Goal: Task Accomplishment & Management: Complete application form

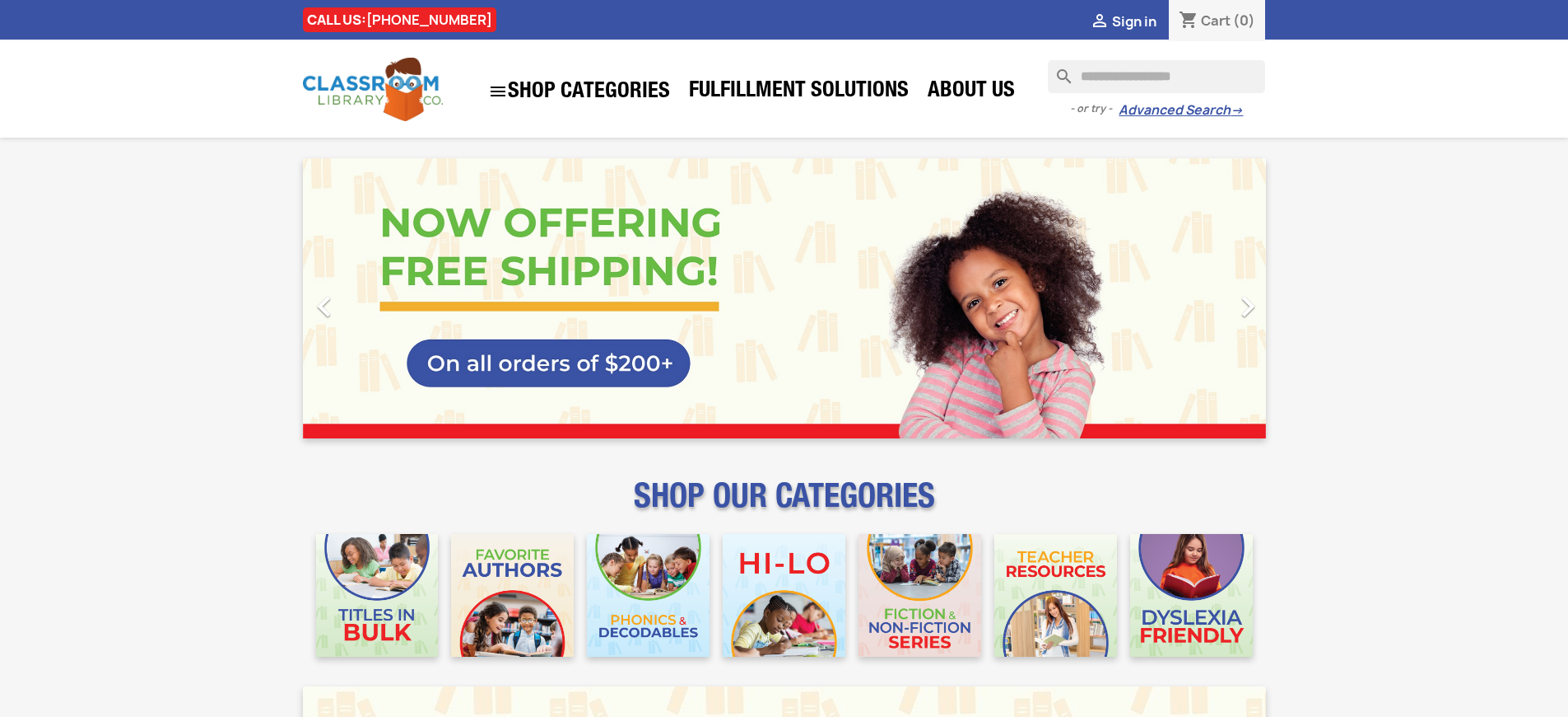
click at [1142, 21] on span "Sign in" at bounding box center [1133, 21] width 44 height 18
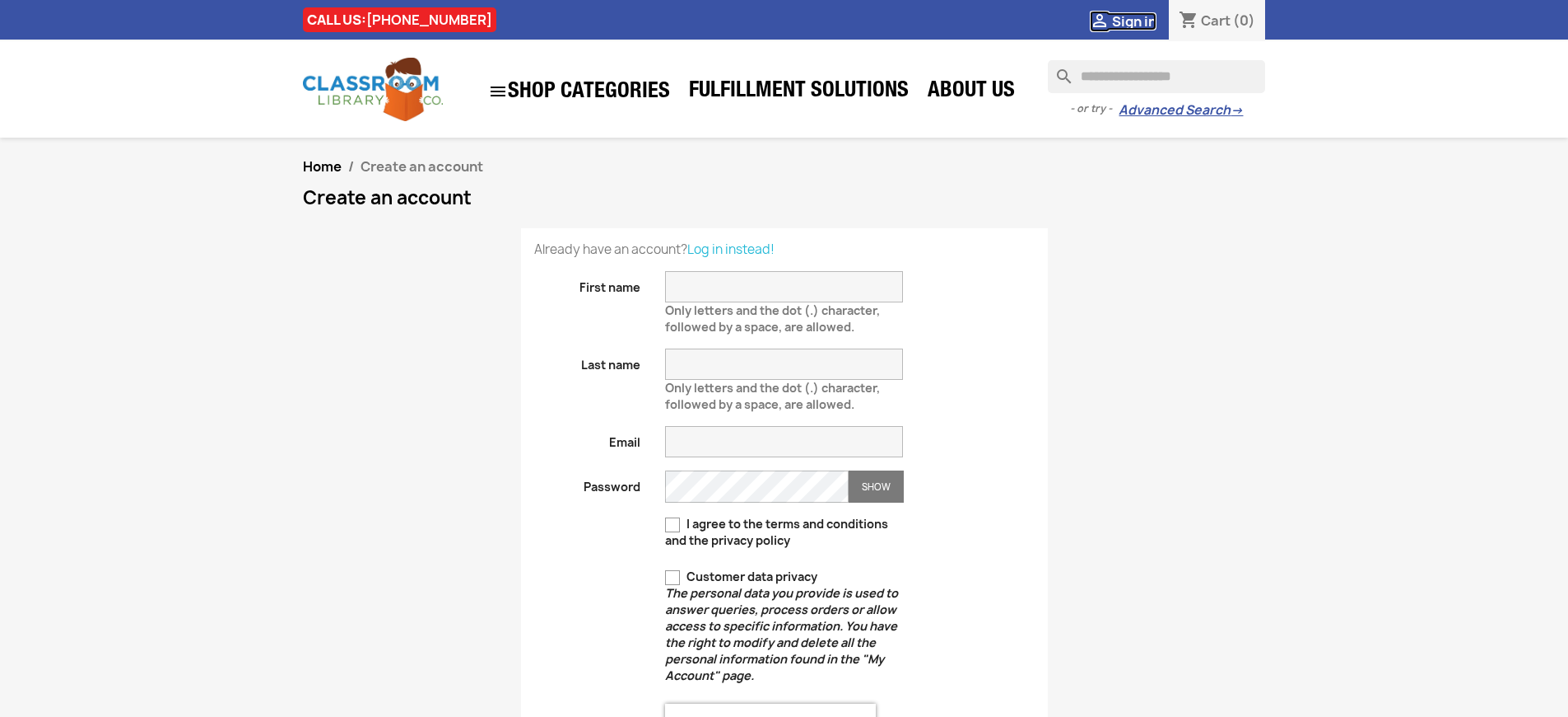
click at [1142, 21] on span "Sign in" at bounding box center [1133, 21] width 44 height 18
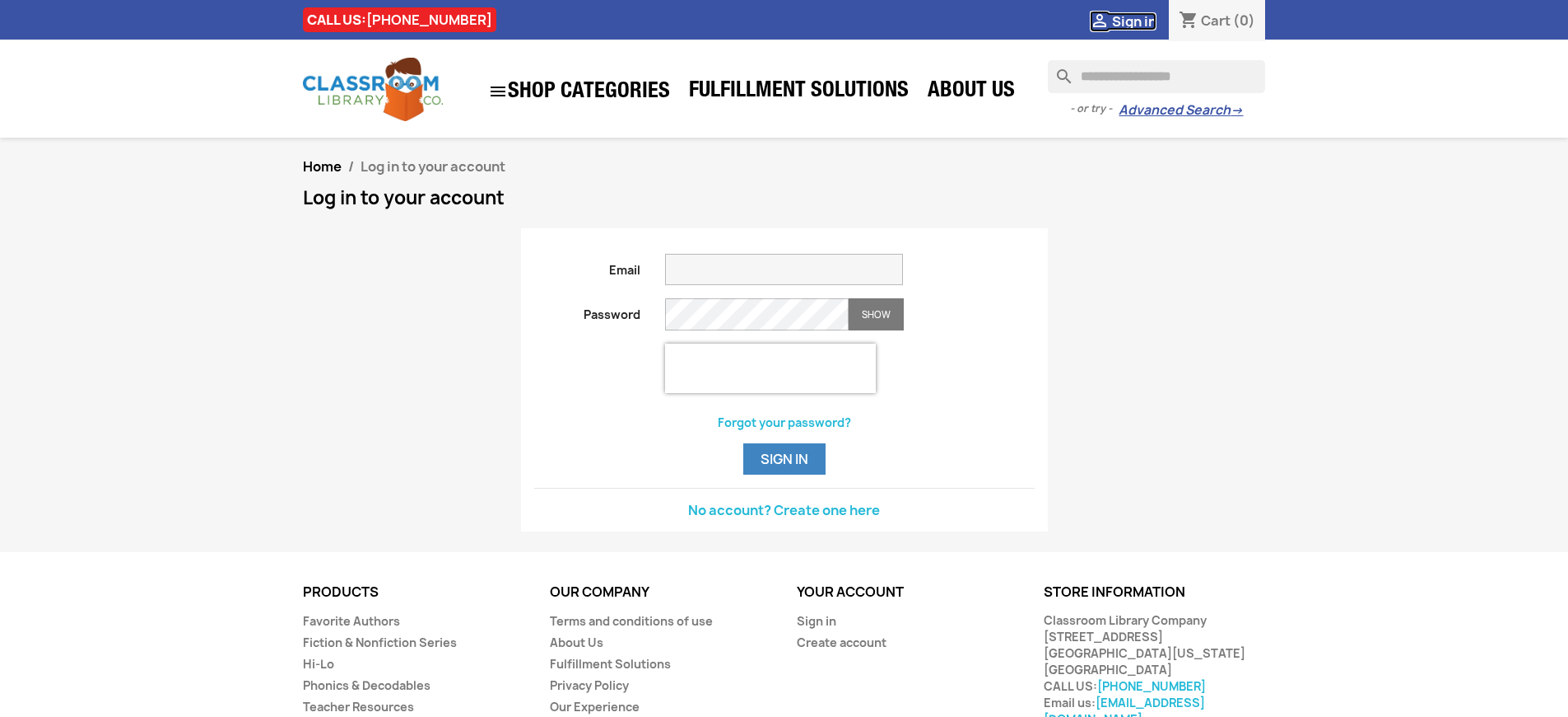
click at [1142, 21] on span "Sign in" at bounding box center [1133, 21] width 44 height 18
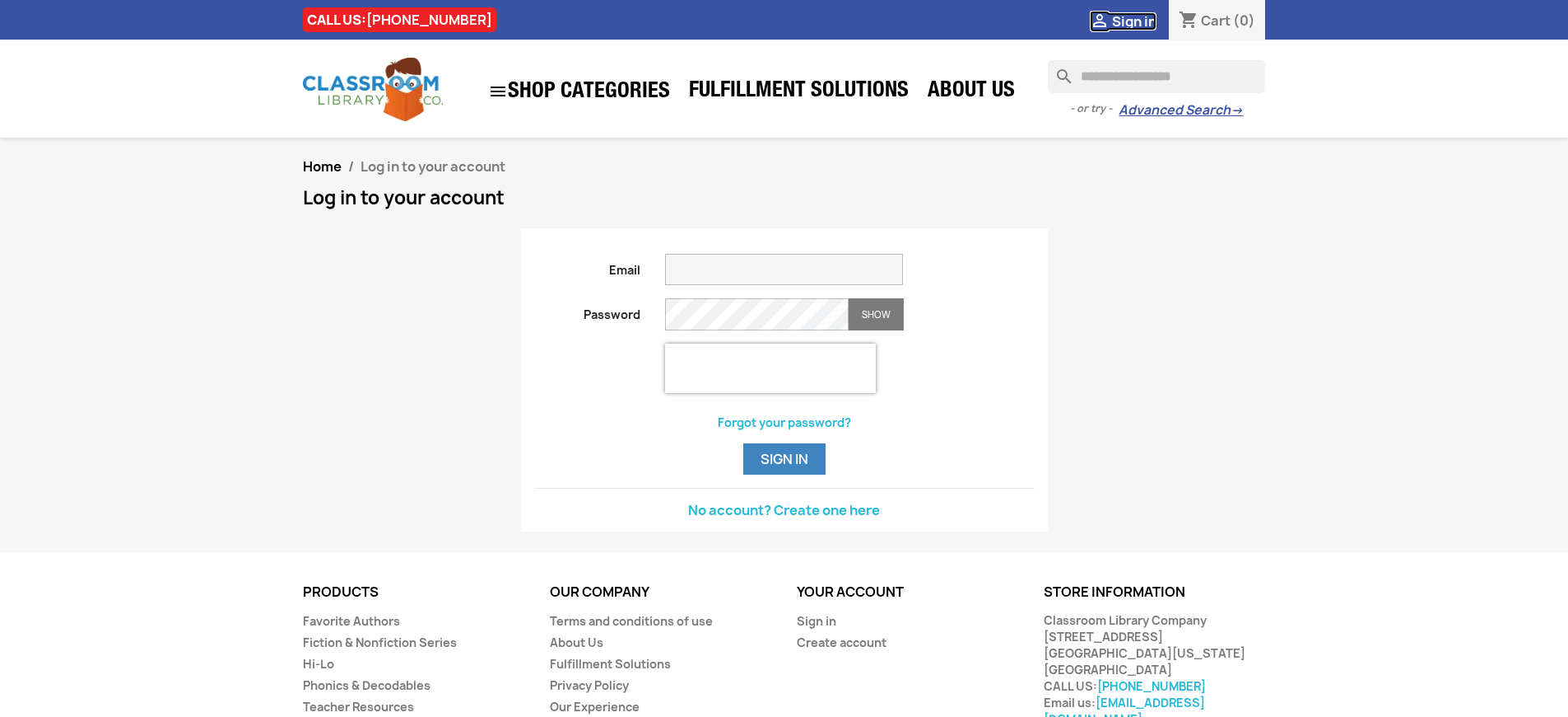
click at [1142, 21] on span "Sign in" at bounding box center [1133, 21] width 44 height 18
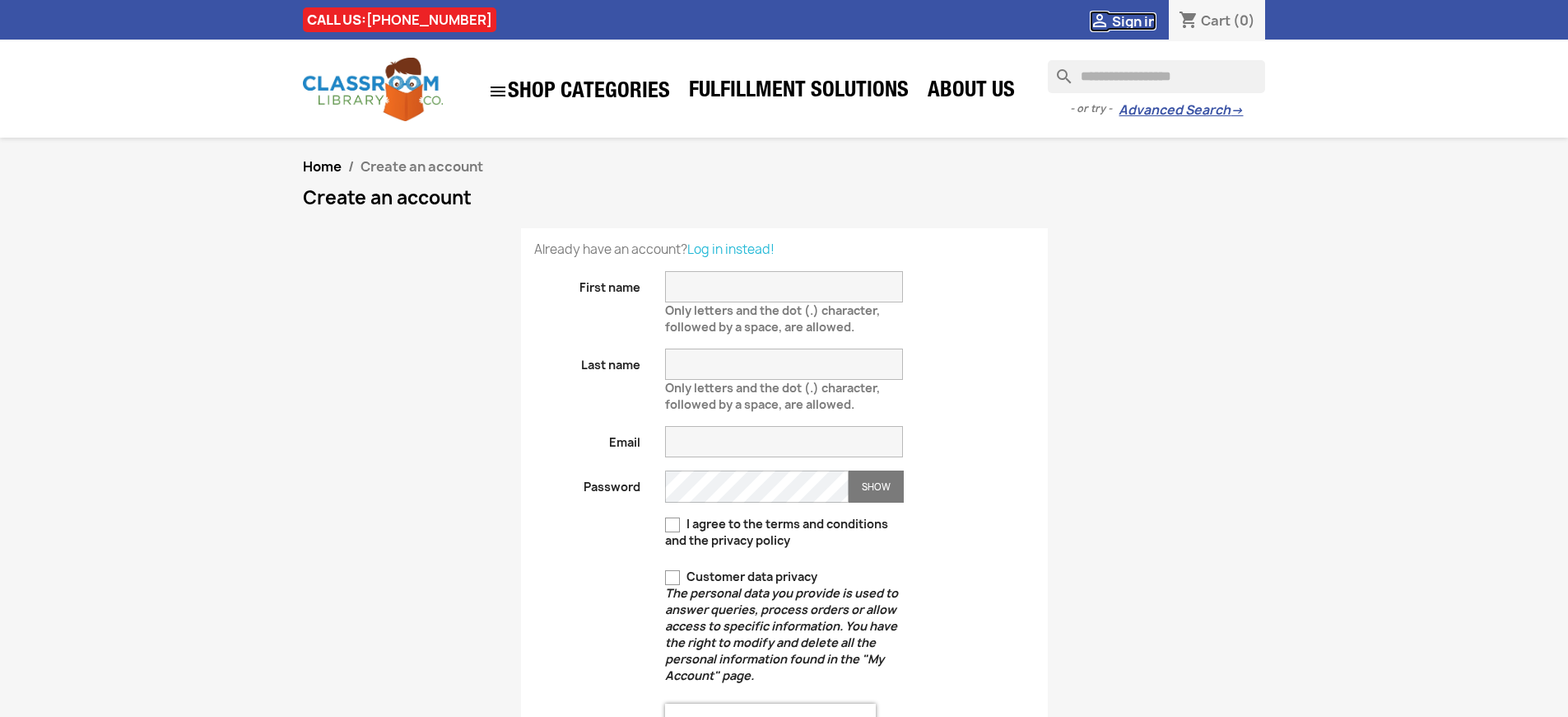
click at [1142, 21] on span "Sign in" at bounding box center [1133, 21] width 44 height 18
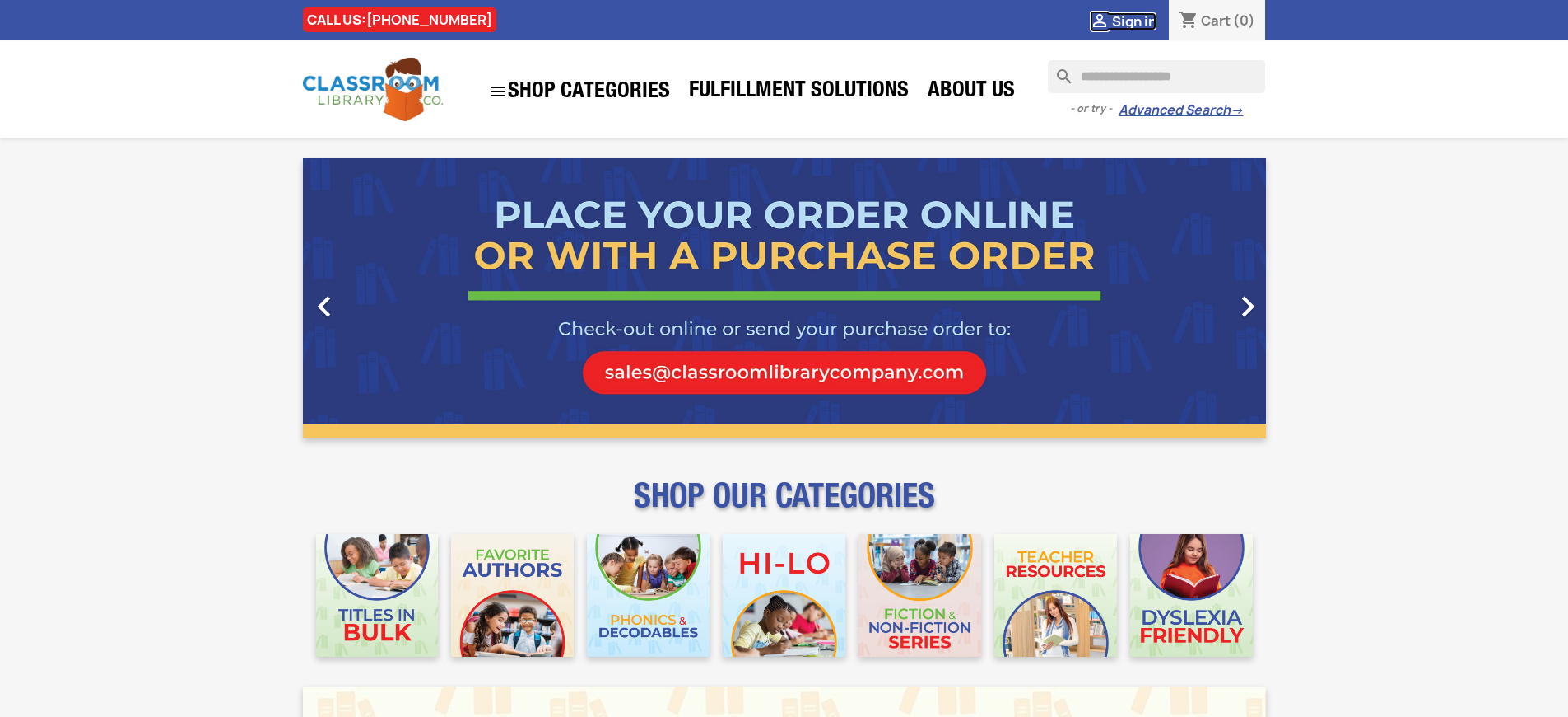
click at [1142, 21] on span "Sign in" at bounding box center [1133, 21] width 44 height 18
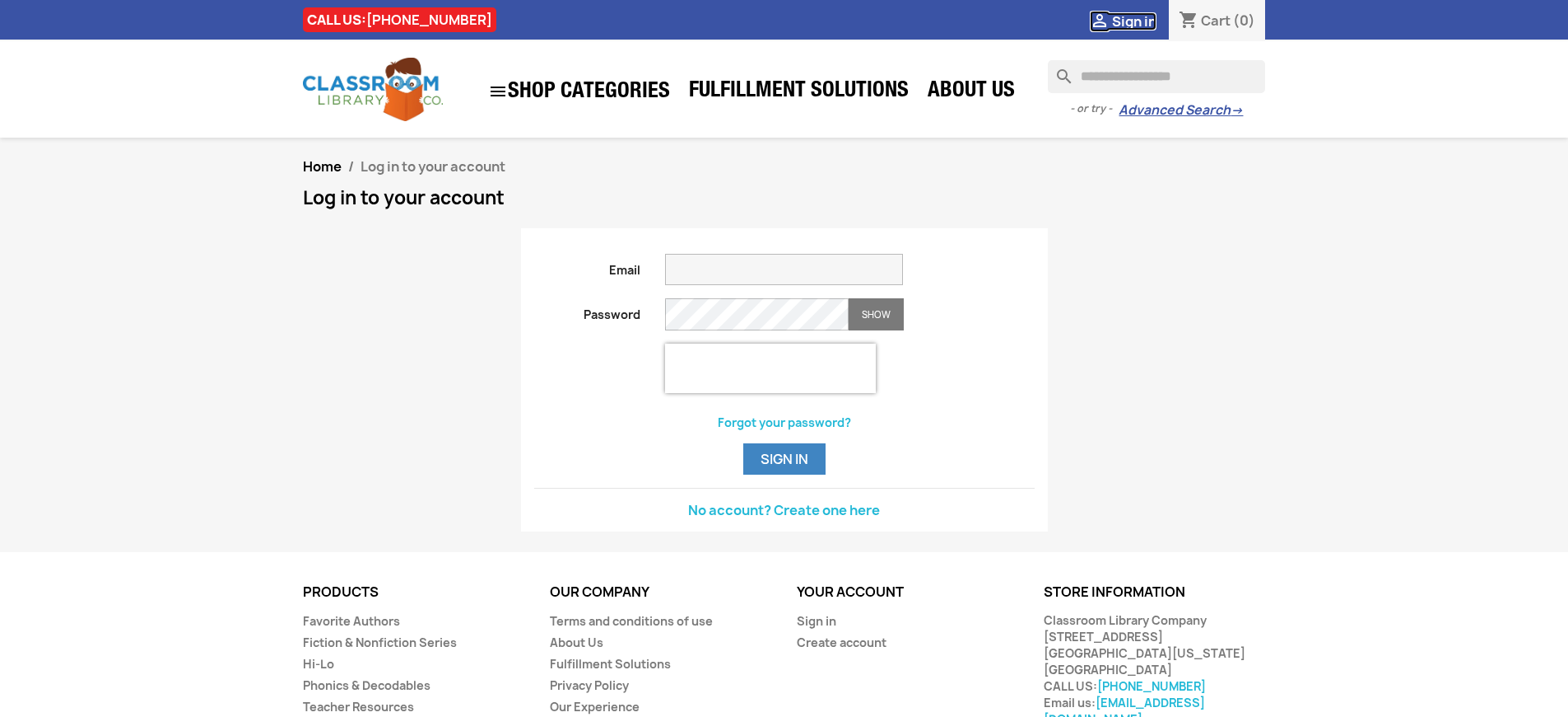
click at [1142, 21] on span "Sign in" at bounding box center [1133, 21] width 44 height 18
click at [784, 475] on button "Sign in" at bounding box center [784, 459] width 82 height 31
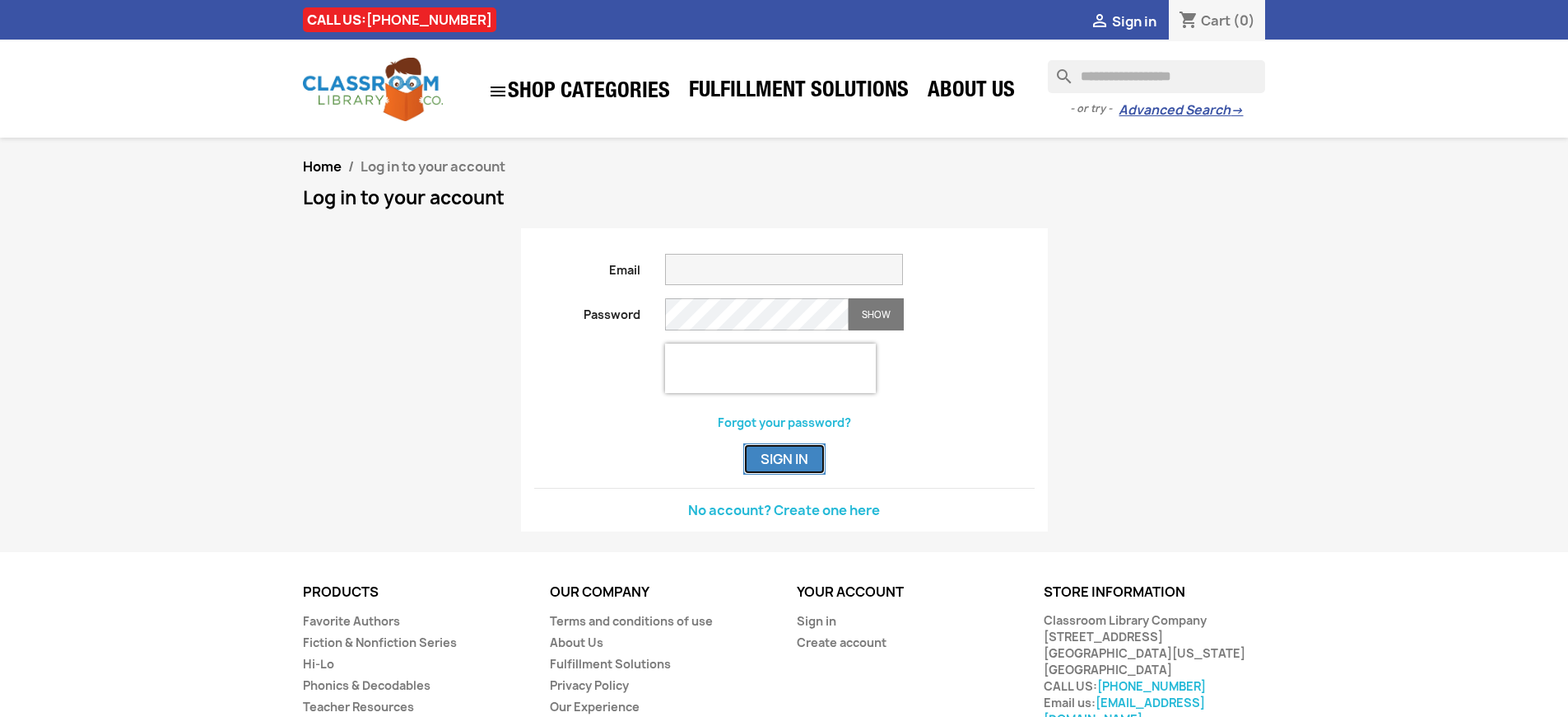
click at [784, 475] on button "Sign in" at bounding box center [784, 459] width 82 height 31
click at [1142, 21] on span "Sign in" at bounding box center [1133, 21] width 44 height 18
click at [784, 475] on button "Sign in" at bounding box center [784, 459] width 82 height 31
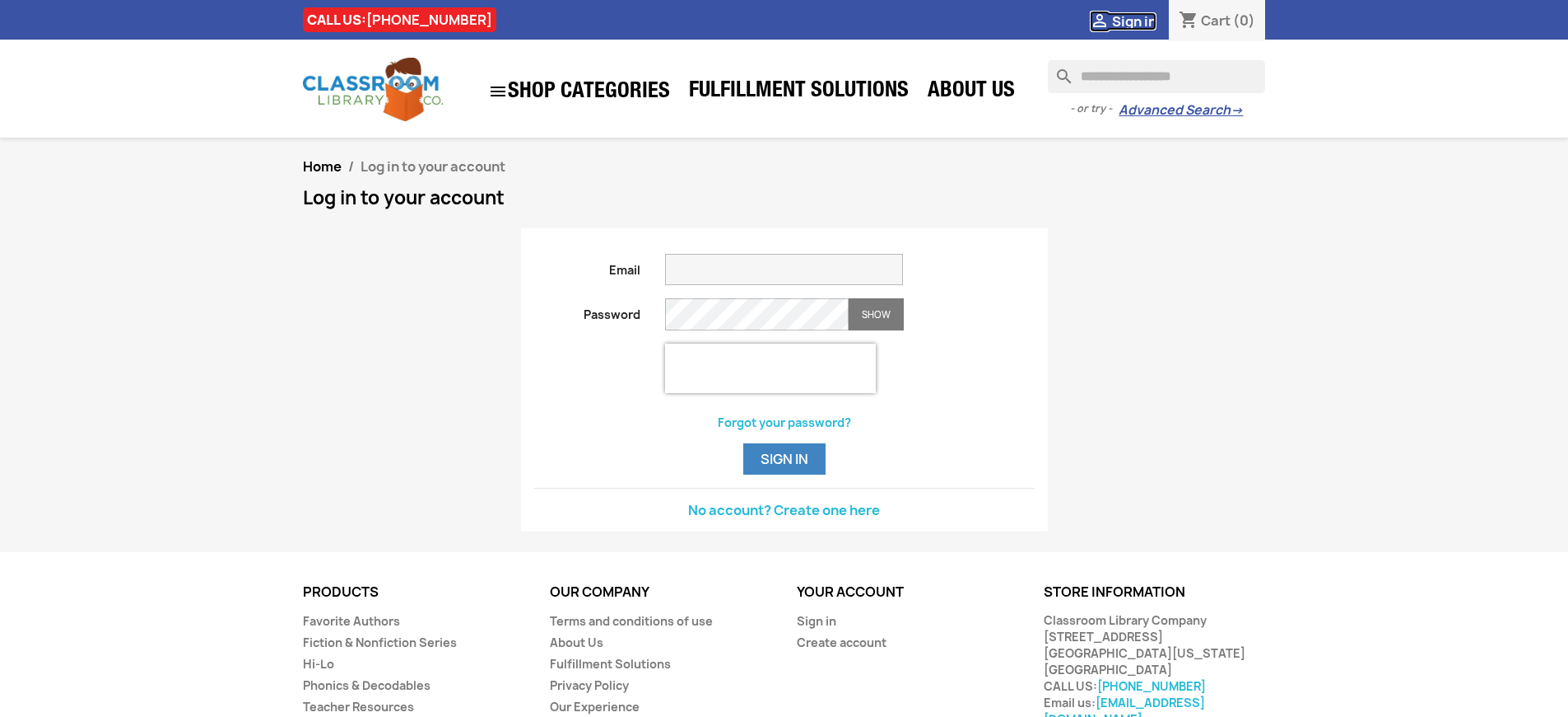
click at [1142, 21] on span "Sign in" at bounding box center [1133, 21] width 44 height 18
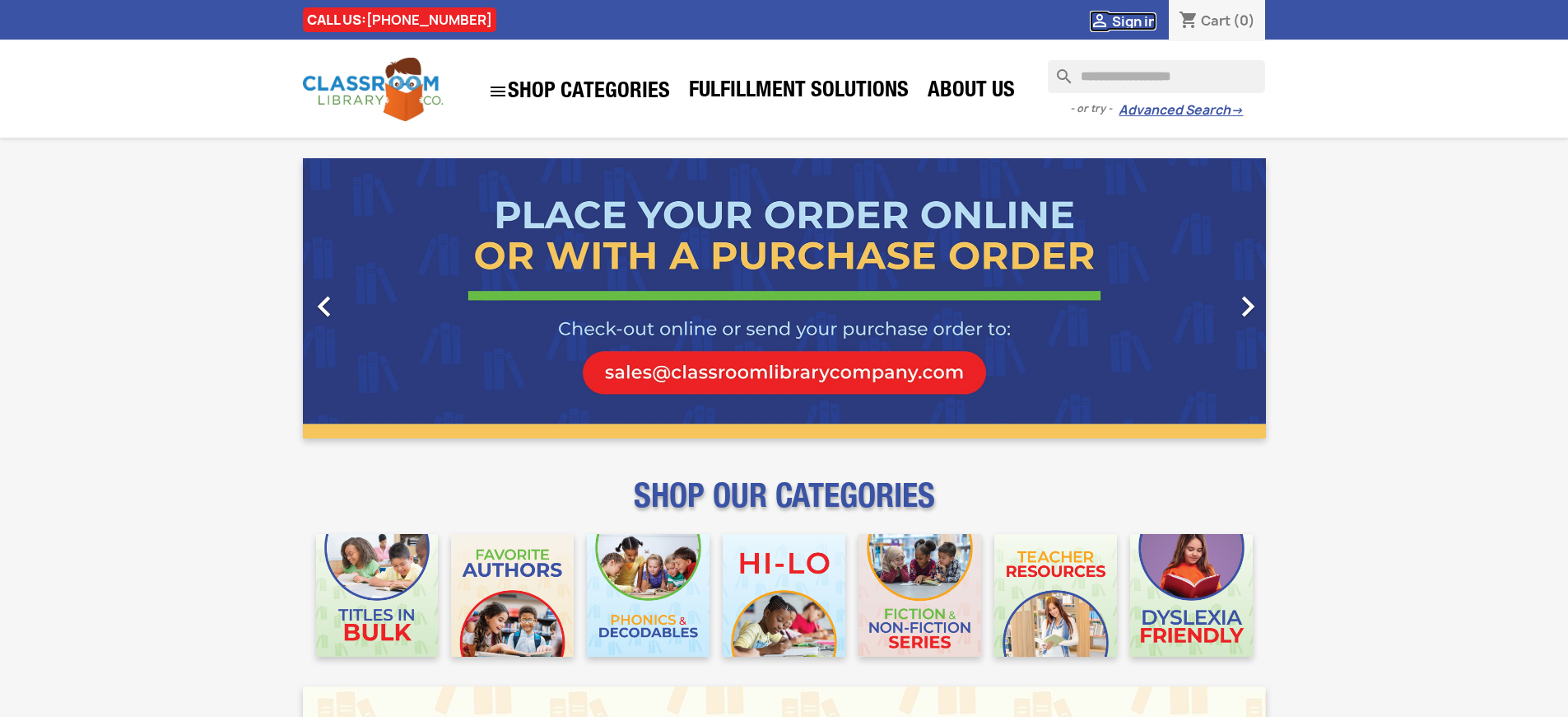
click at [1142, 21] on span "Sign in" at bounding box center [1133, 21] width 44 height 18
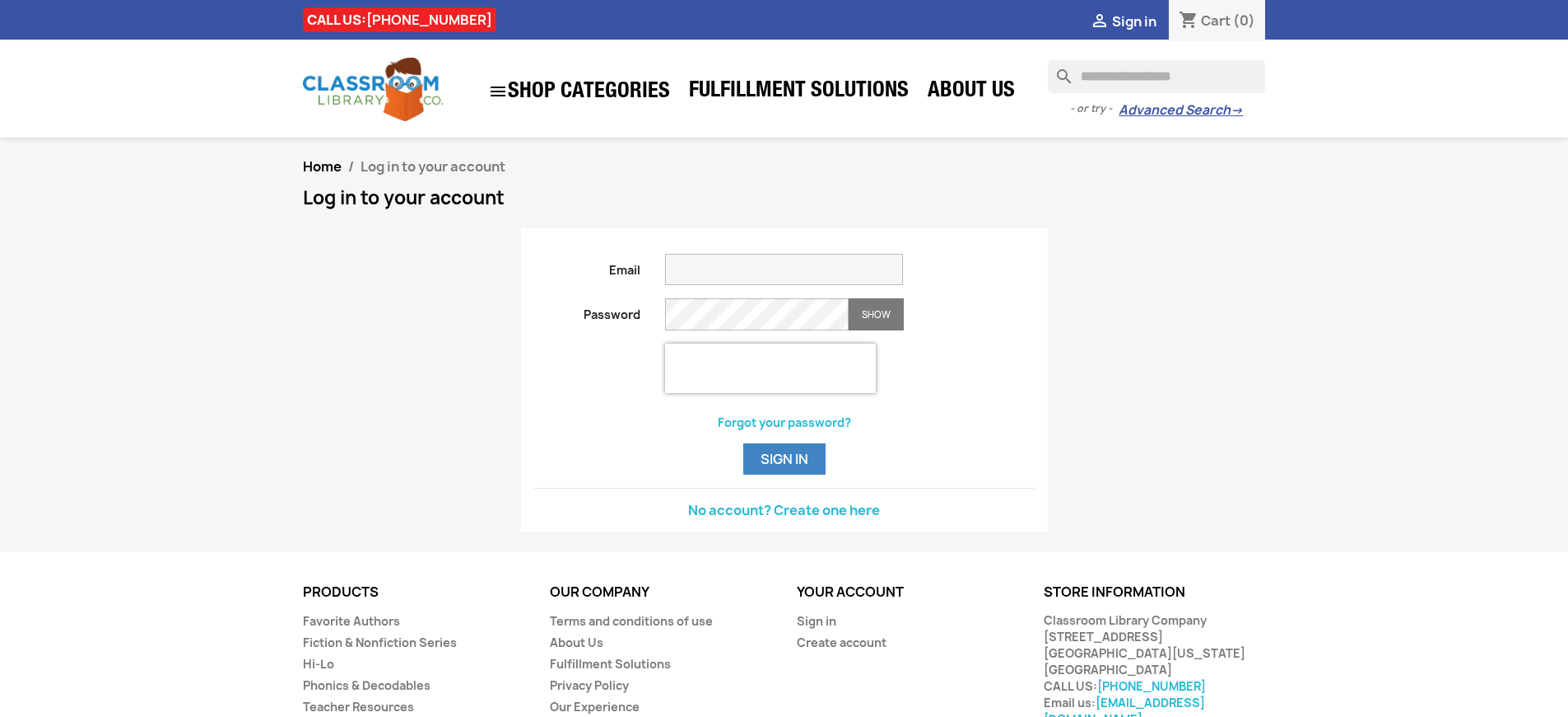
click at [1142, 21] on span "Sign in" at bounding box center [1133, 21] width 44 height 18
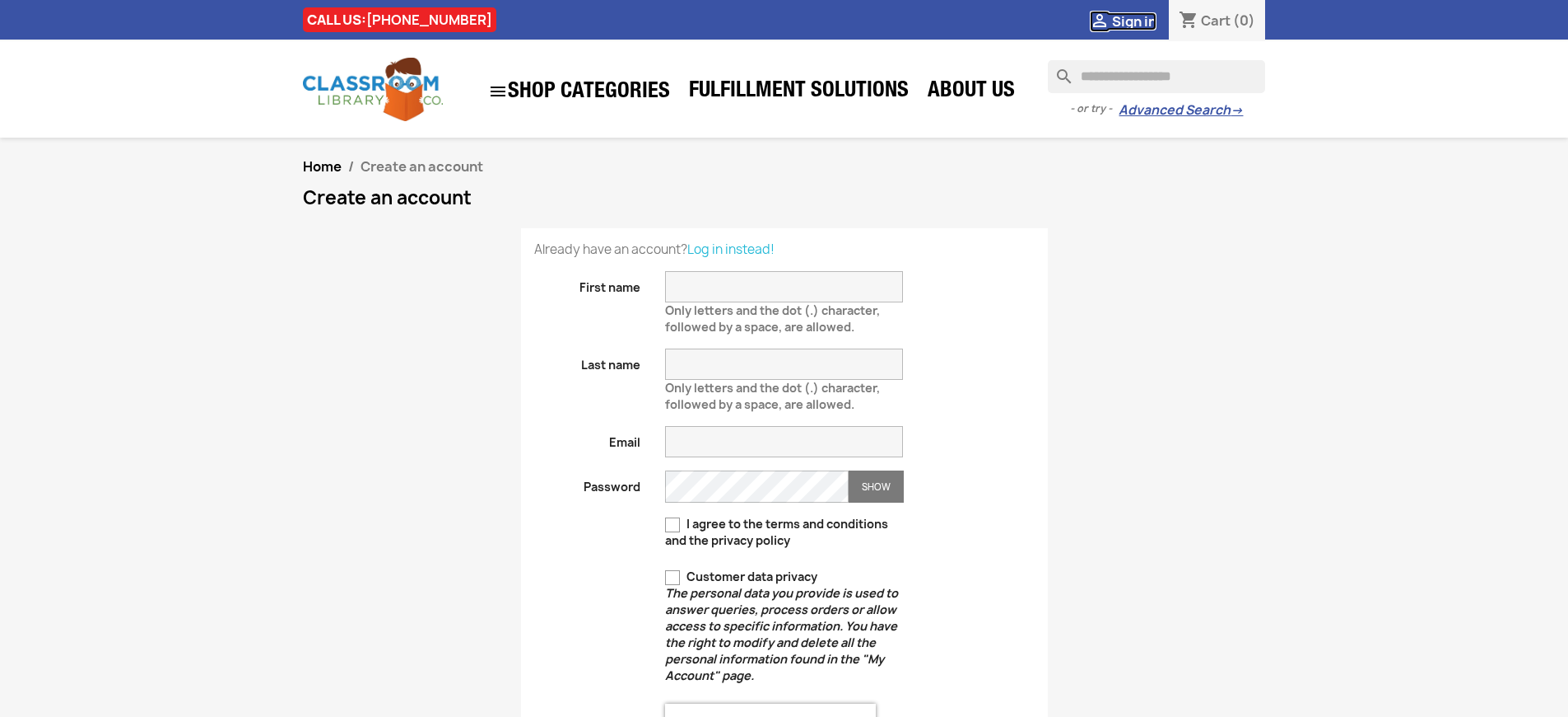
click at [1142, 21] on span "Sign in" at bounding box center [1133, 21] width 44 height 18
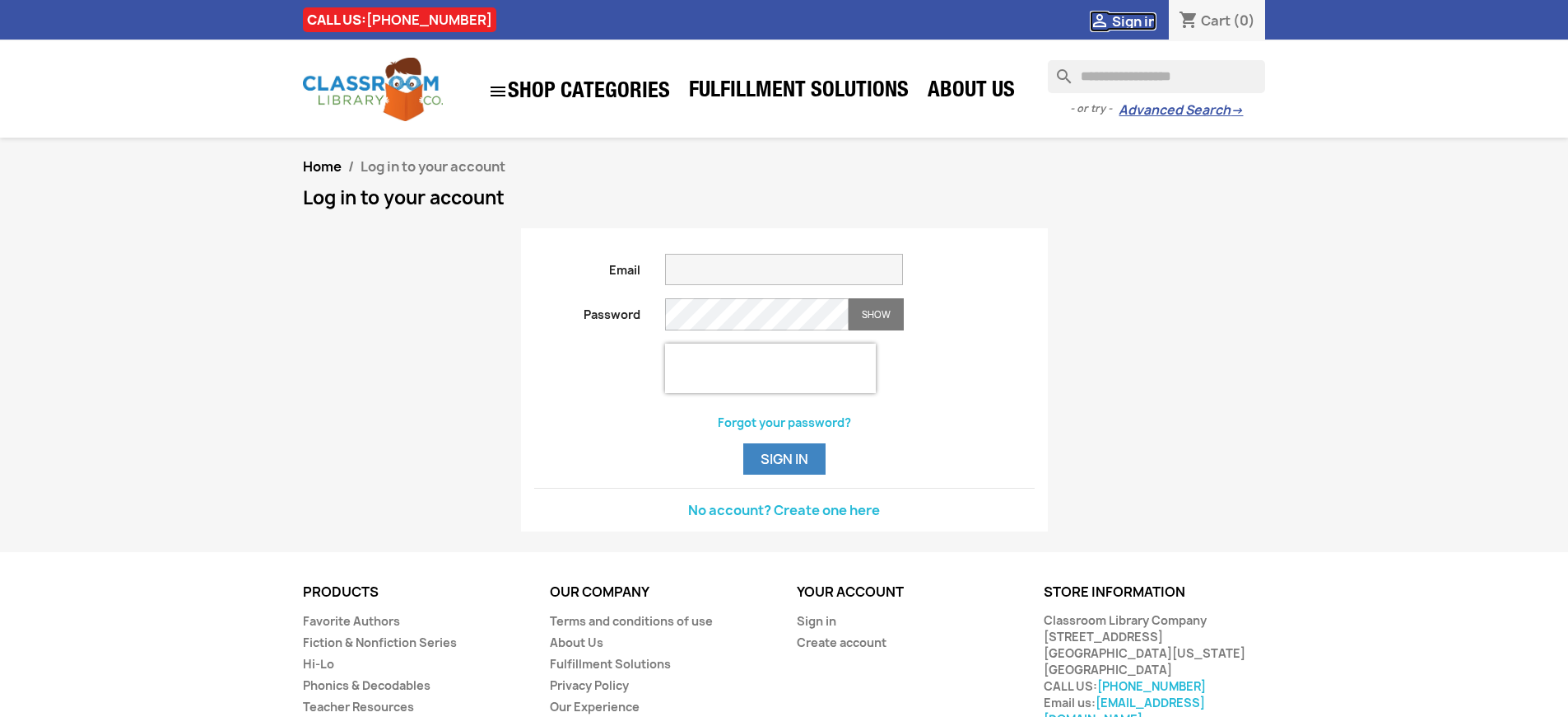
click at [1142, 21] on span "Sign in" at bounding box center [1133, 21] width 44 height 18
click at [815, 628] on link "Sign in" at bounding box center [817, 621] width 40 height 16
